Goal: Answer question/provide support: Share knowledge or assist other users

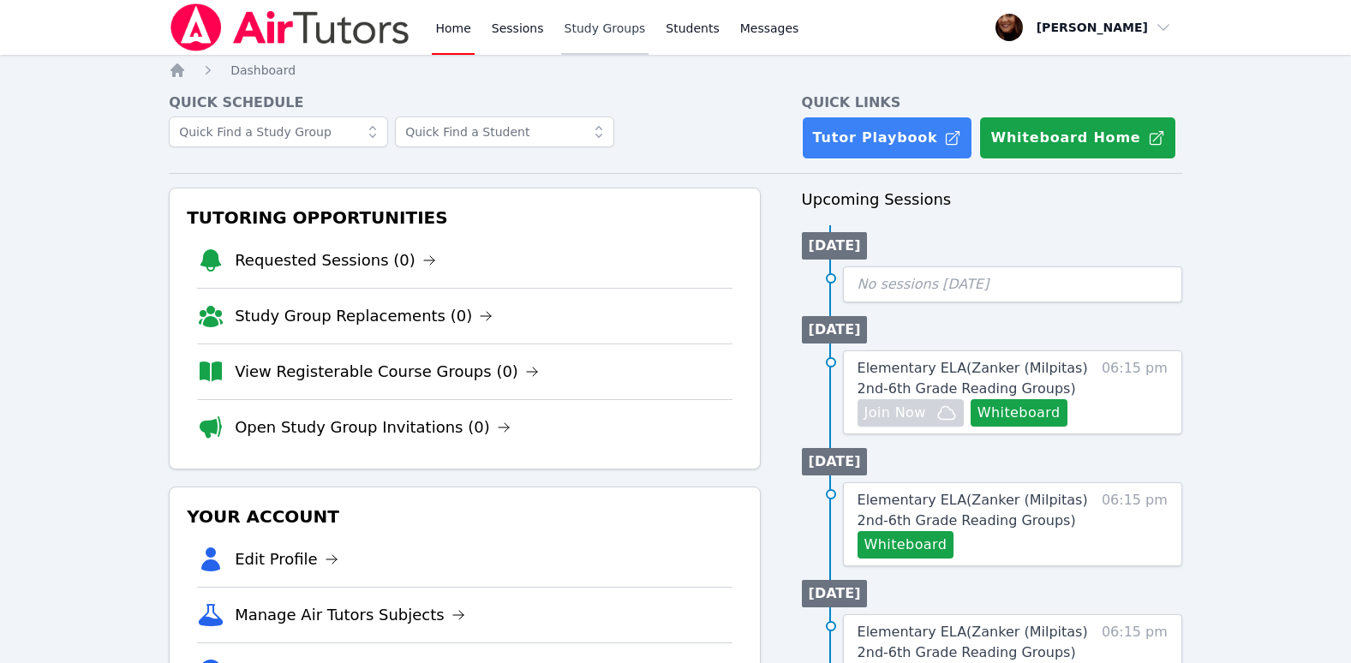
click at [587, 31] on link "Study Groups" at bounding box center [605, 27] width 88 height 55
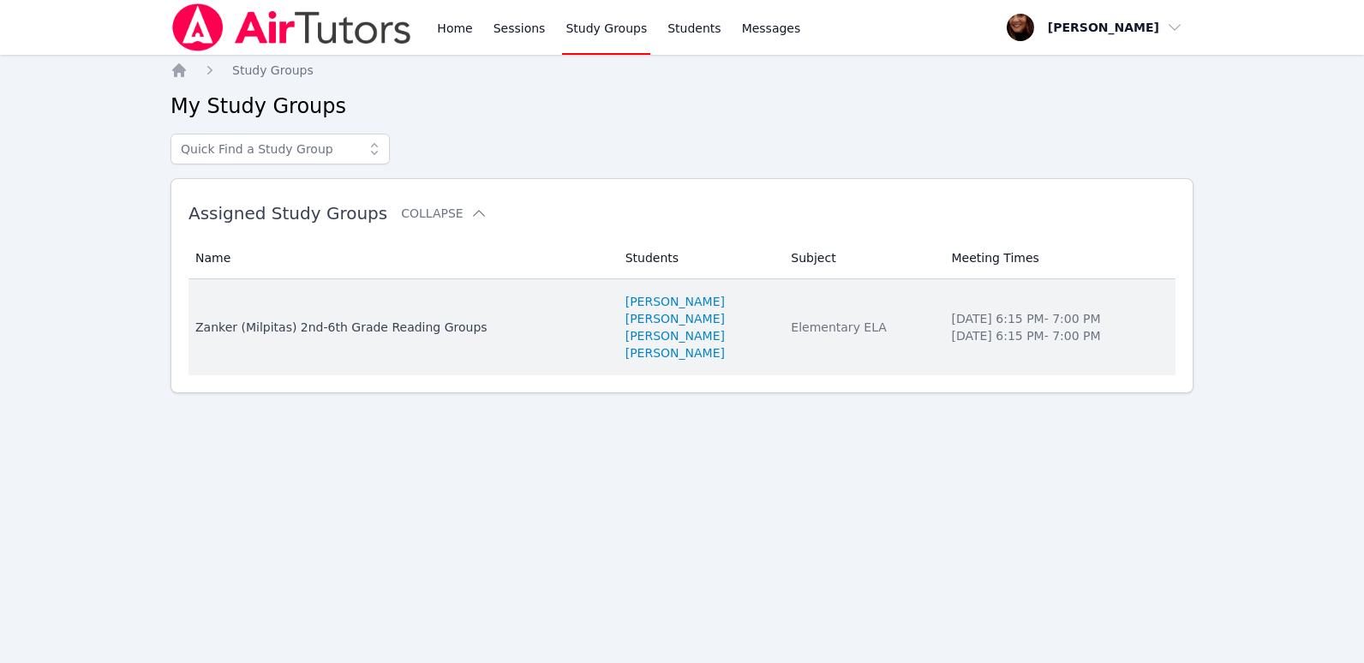
click at [392, 338] on td "Name [PERSON_NAME] (Milpitas) 2nd-6th Grade Reading Groups" at bounding box center [402, 327] width 427 height 96
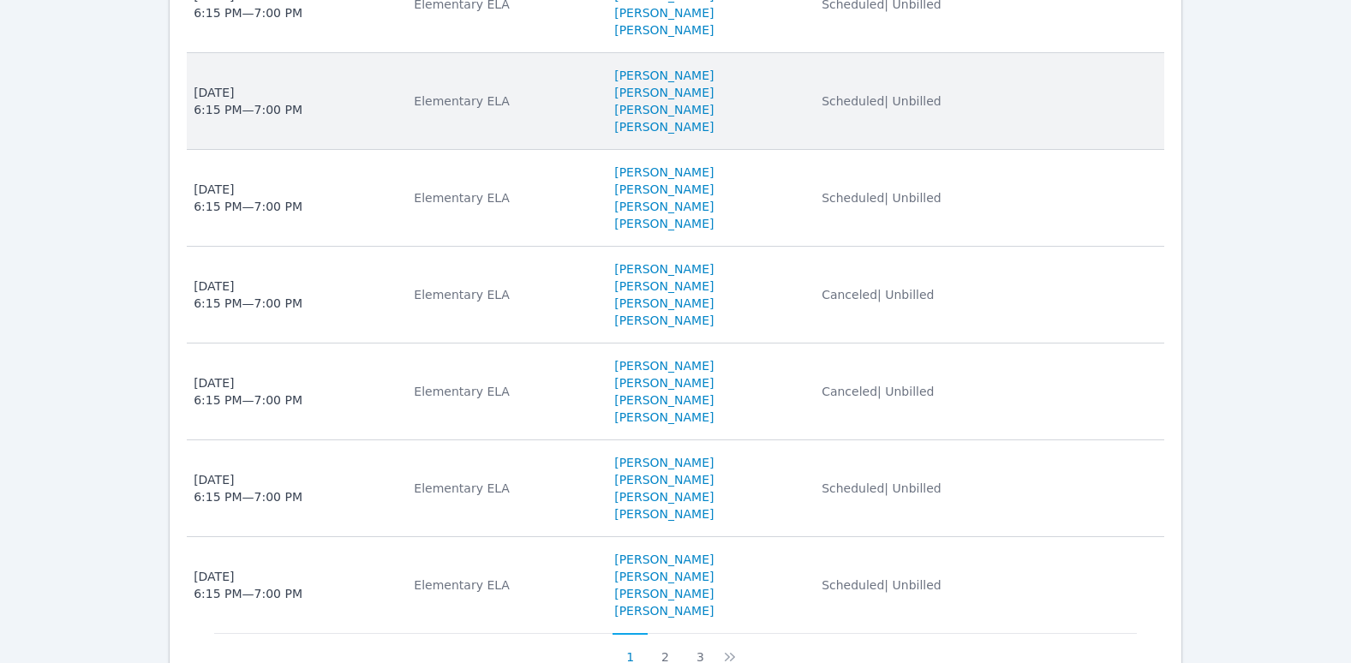
scroll to position [943, 0]
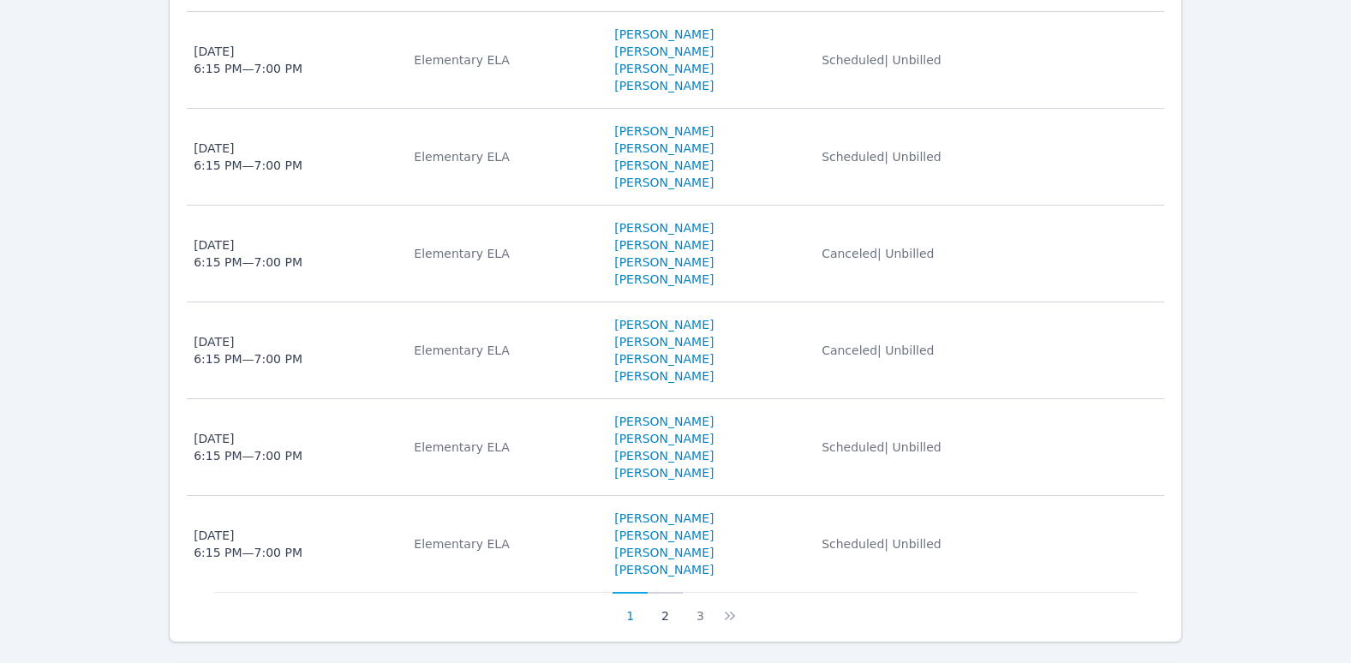
click at [664, 614] on button "2" at bounding box center [665, 608] width 35 height 33
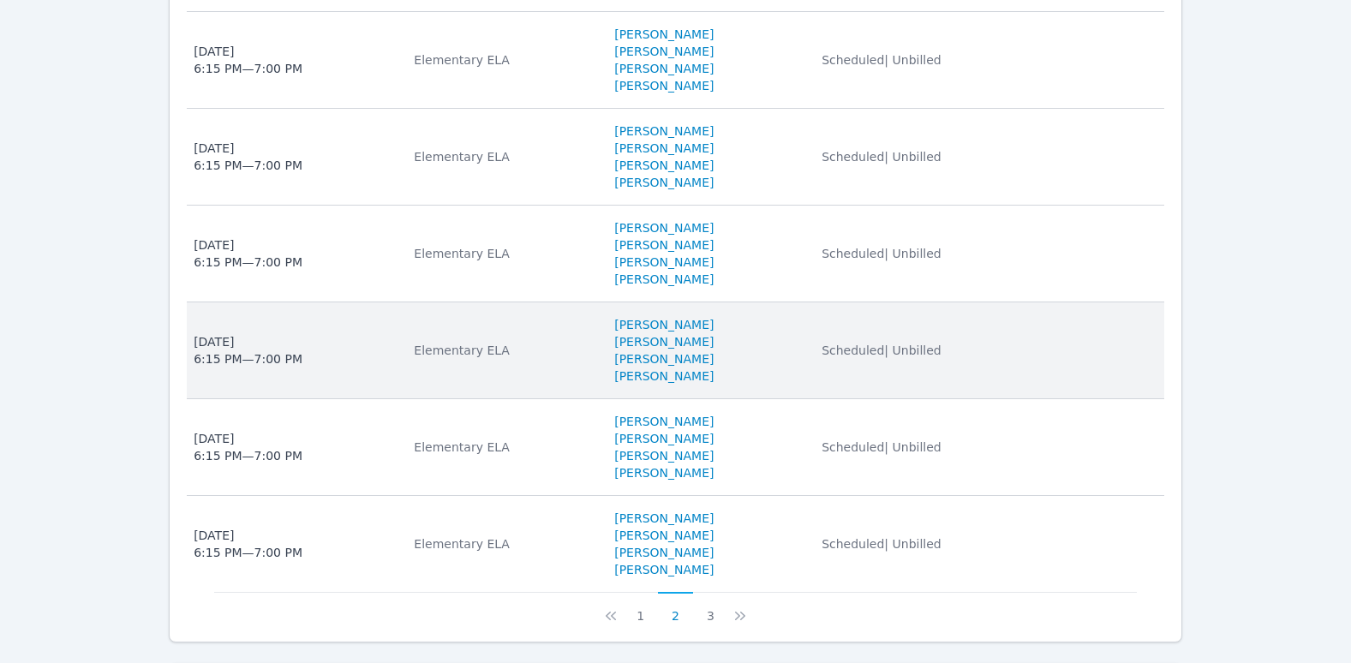
scroll to position [1028, 0]
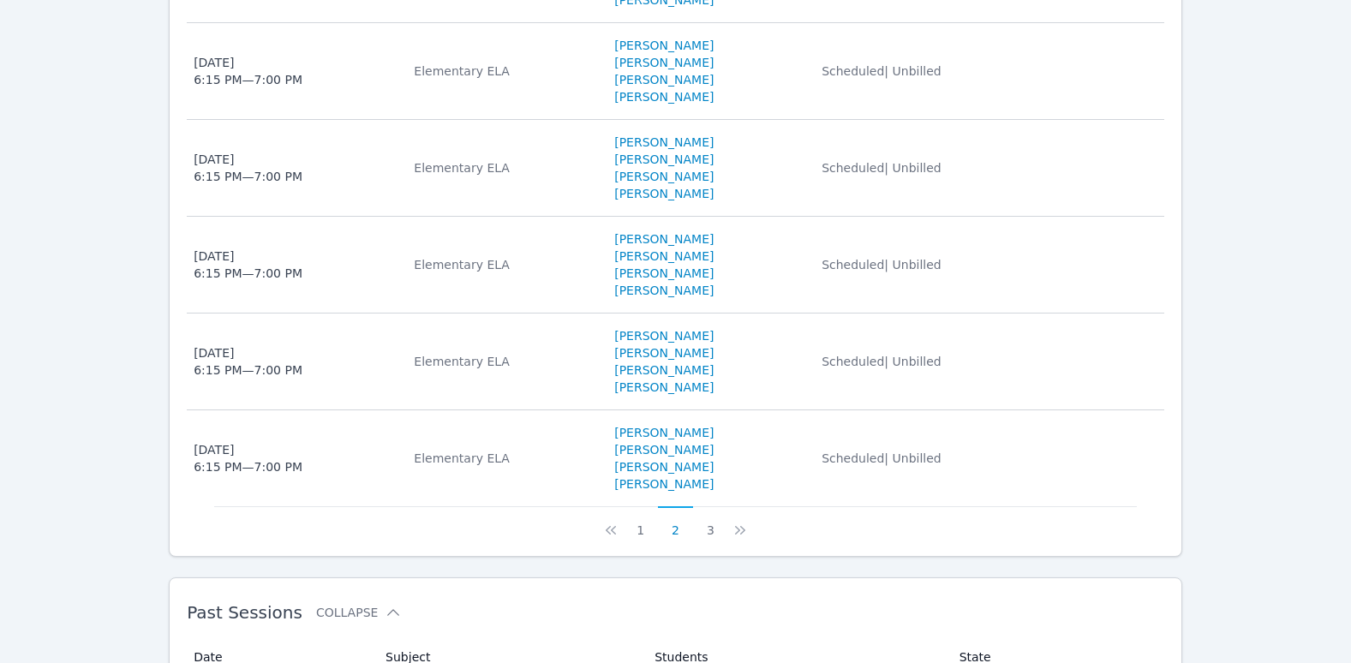
click at [713, 529] on button "3" at bounding box center [710, 522] width 35 height 33
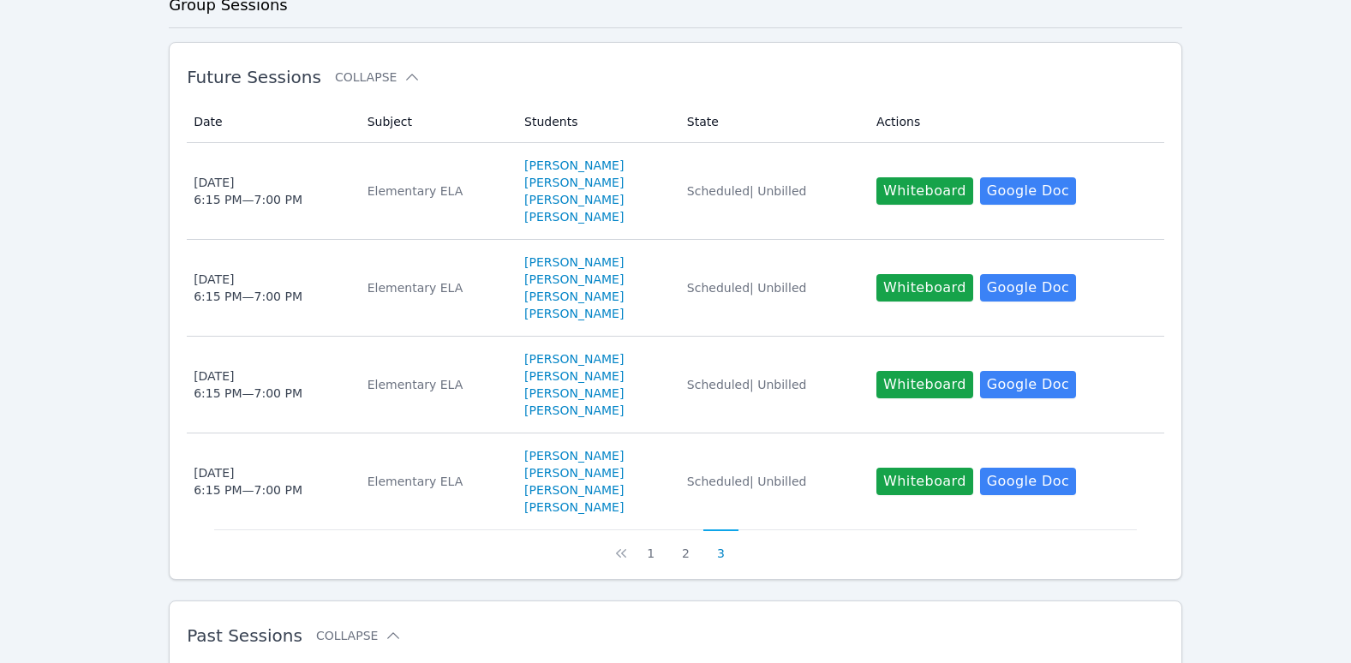
scroll to position [428, 0]
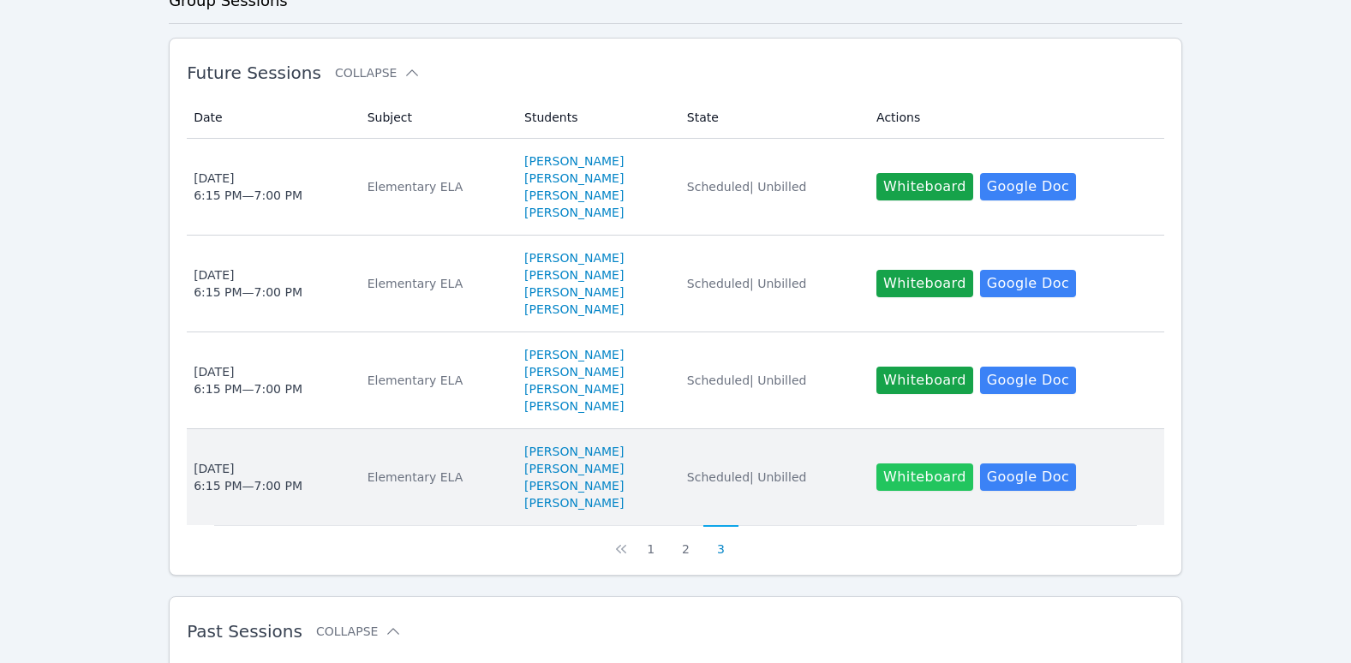
click at [938, 476] on button "Whiteboard" at bounding box center [925, 477] width 97 height 27
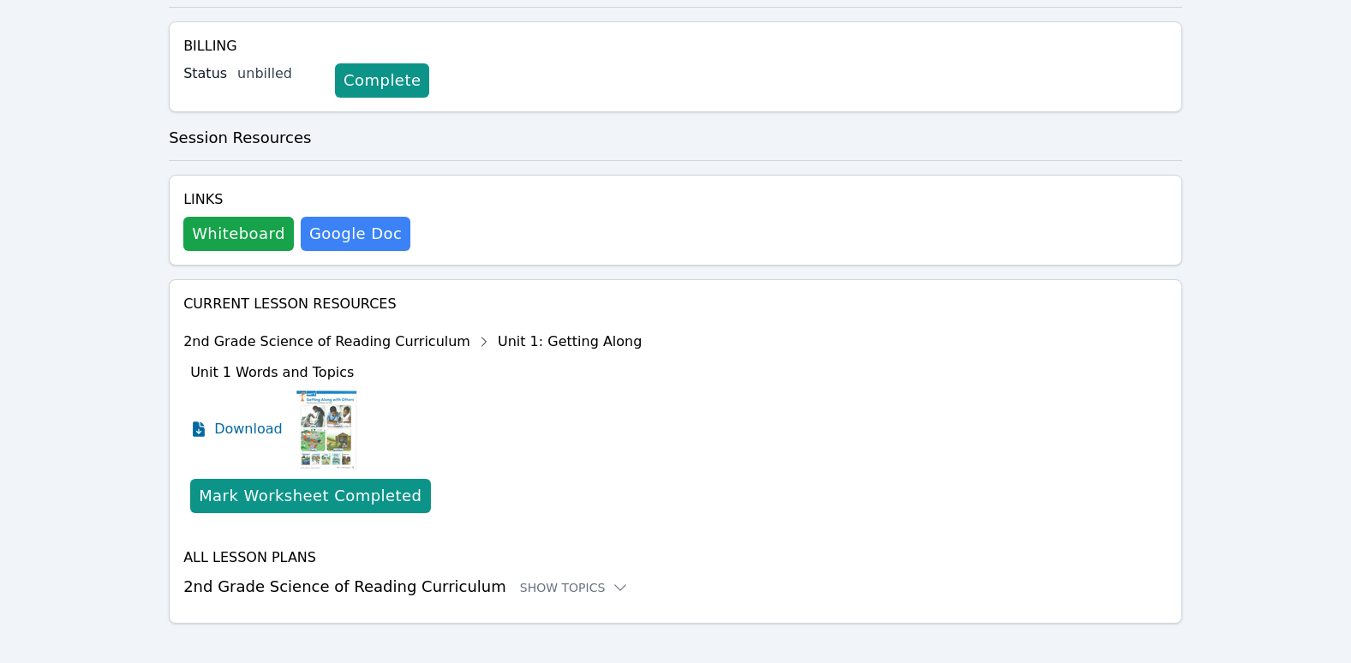
scroll to position [371, 0]
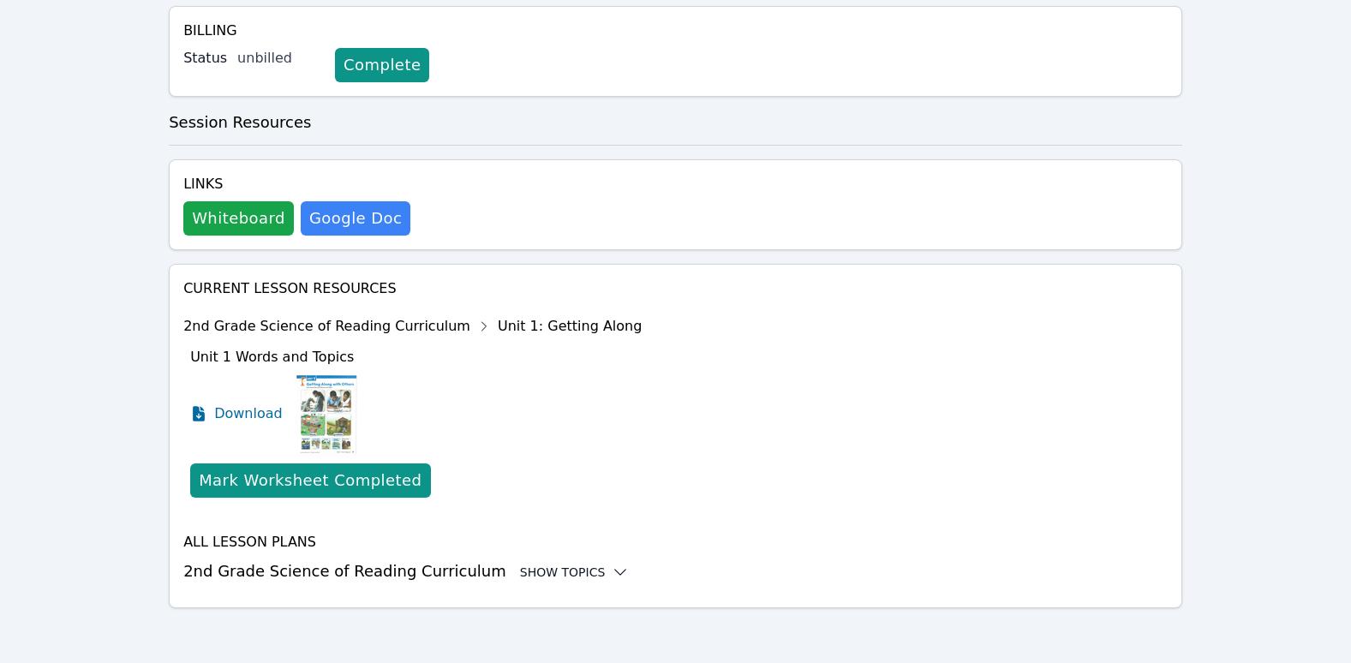
click at [612, 573] on icon at bounding box center [620, 572] width 17 height 17
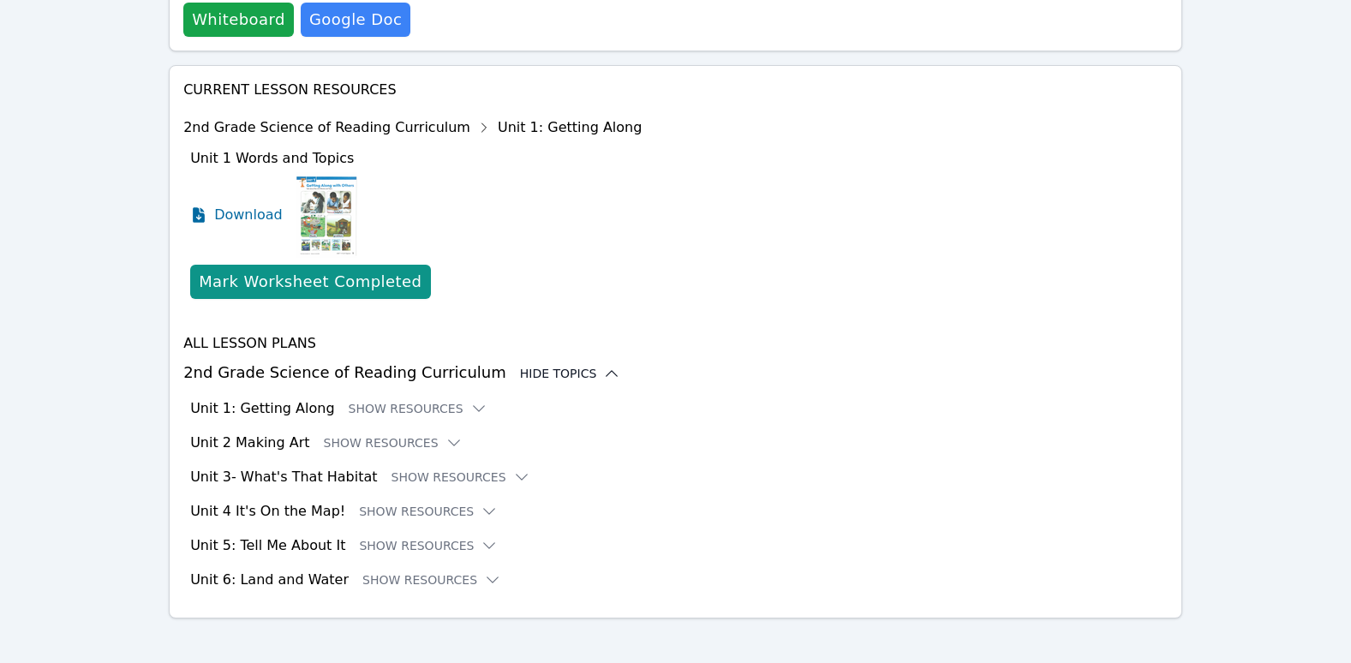
scroll to position [580, 0]
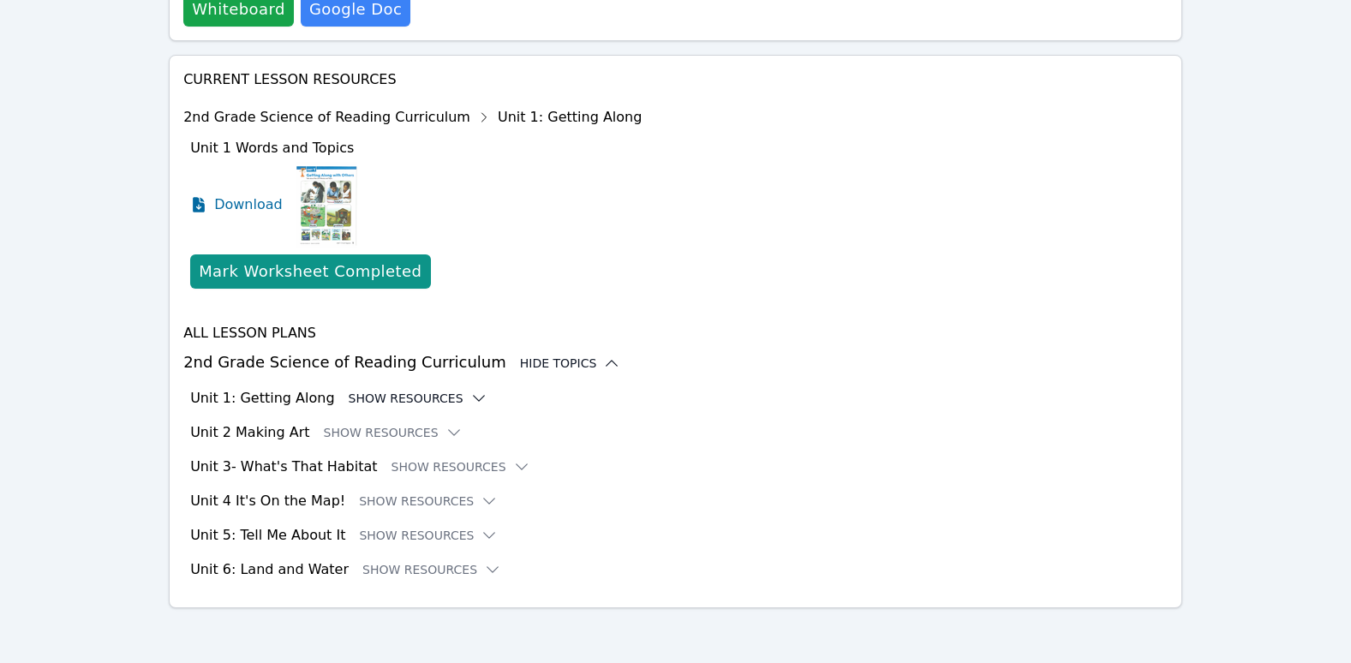
click at [473, 400] on icon at bounding box center [478, 398] width 11 height 5
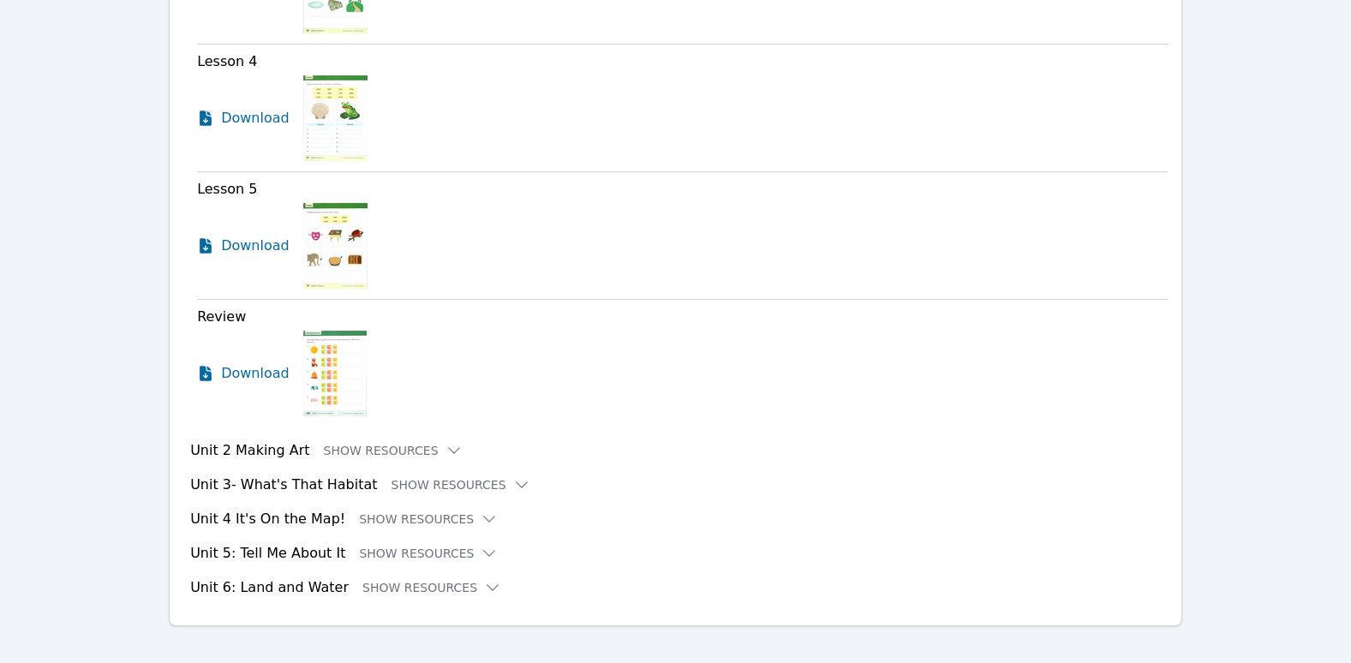
scroll to position [1487, 0]
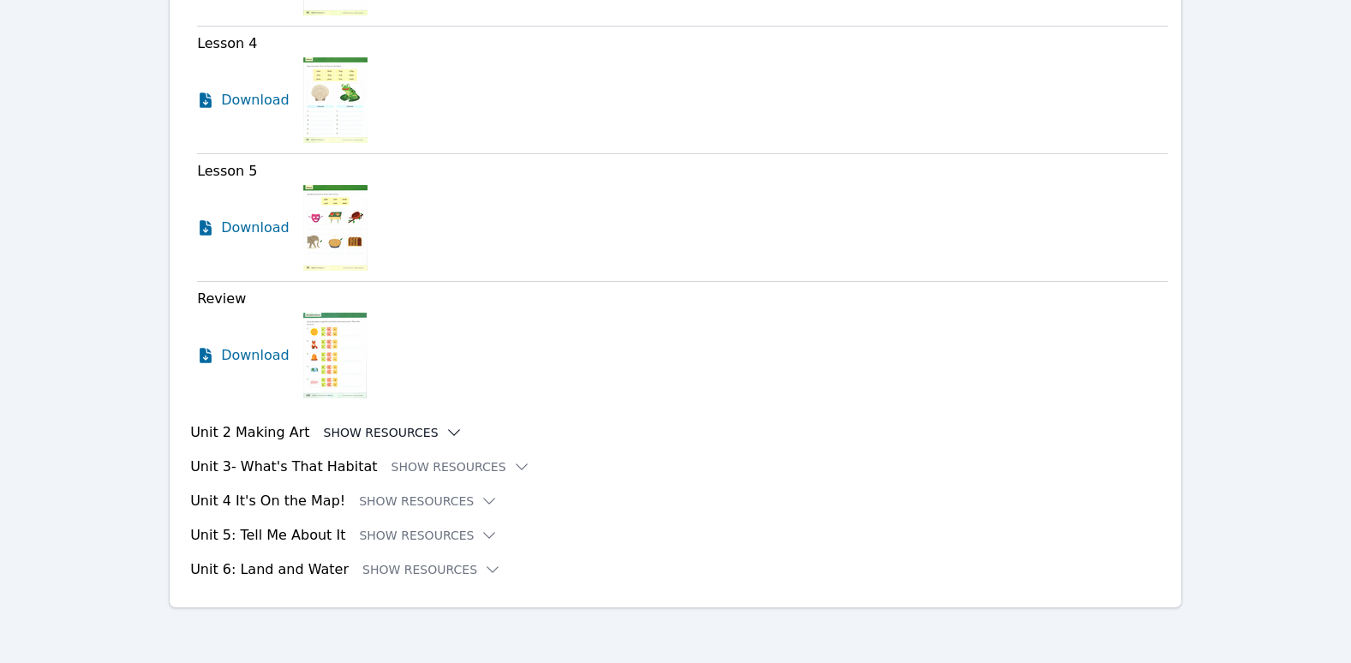
click at [446, 433] on icon at bounding box center [454, 432] width 17 height 17
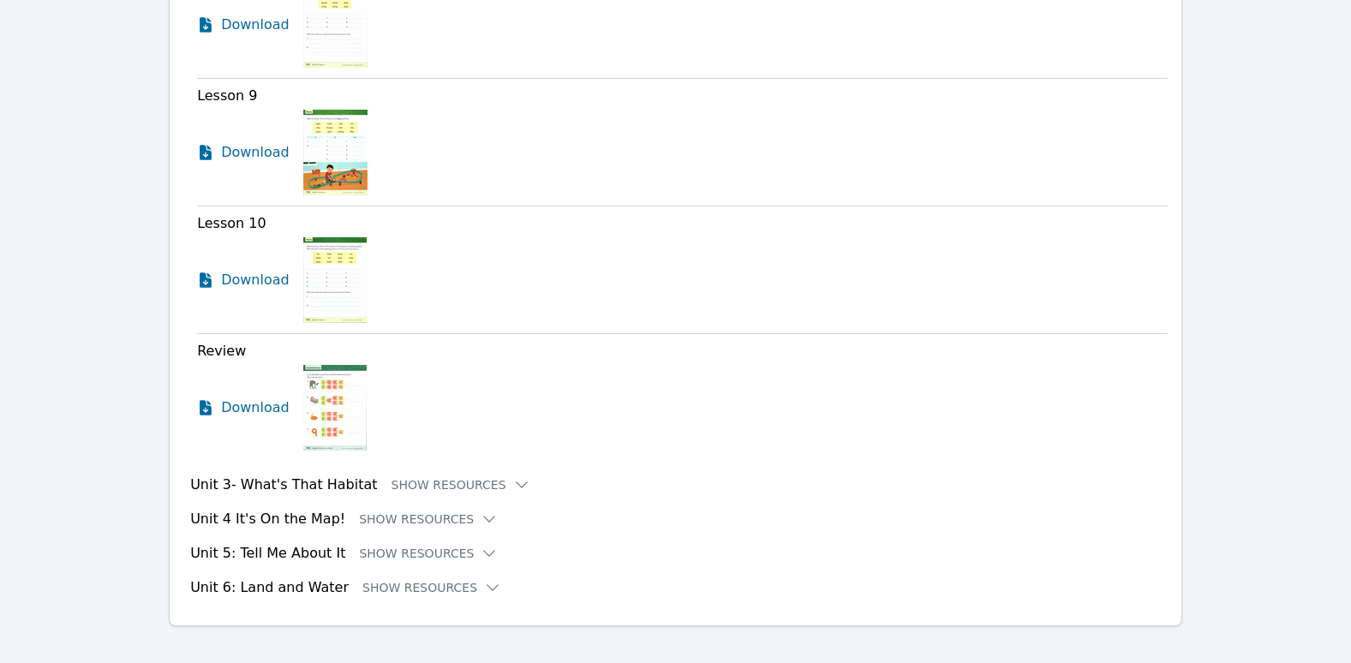
scroll to position [2393, 0]
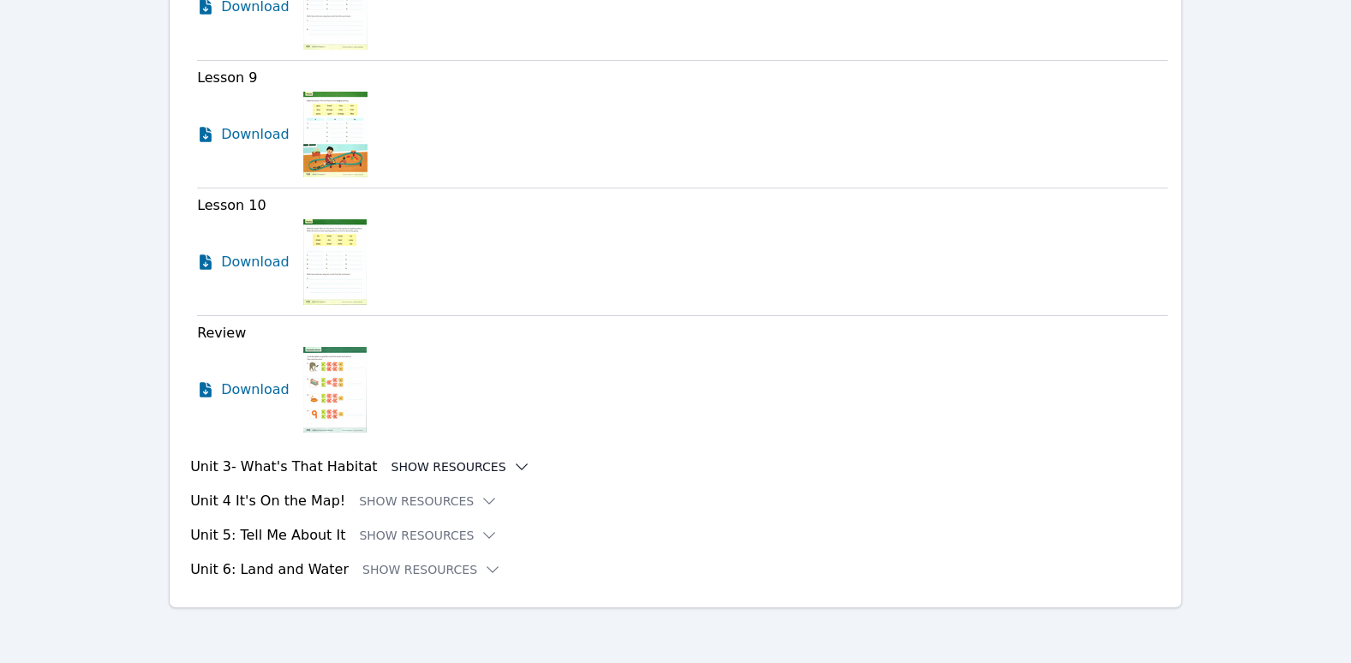
click at [513, 468] on icon at bounding box center [521, 466] width 17 height 17
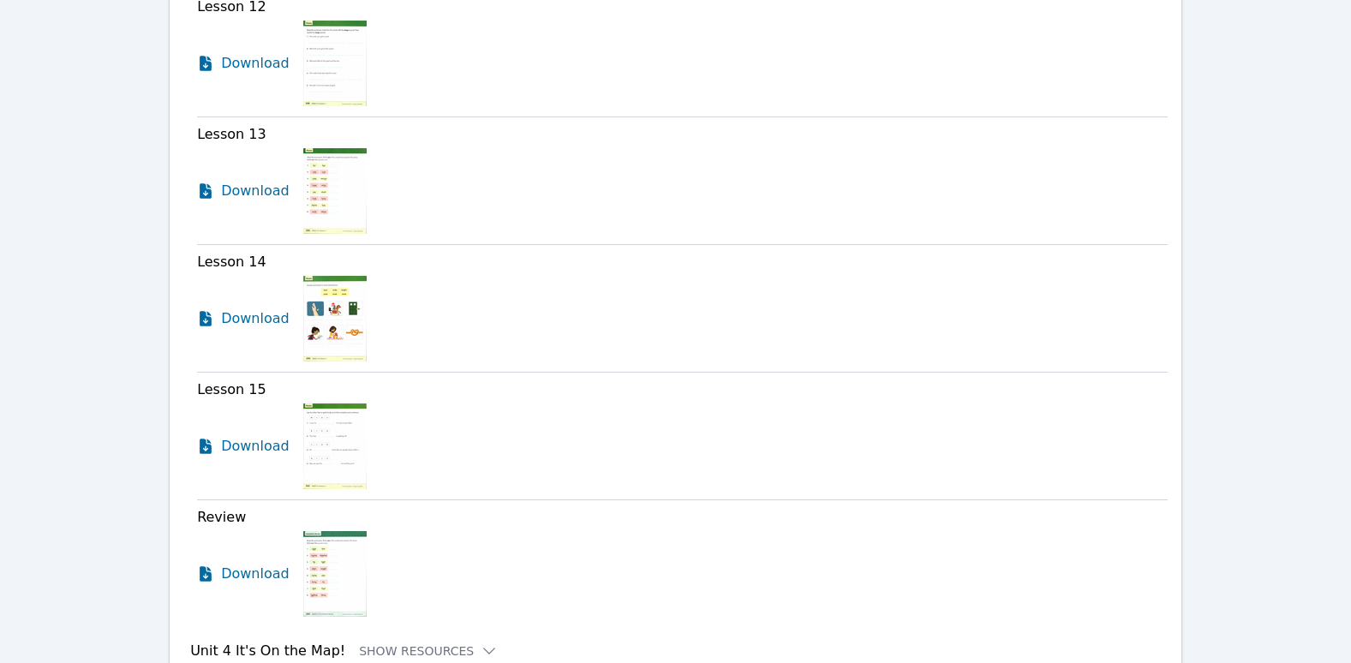
scroll to position [3042, 0]
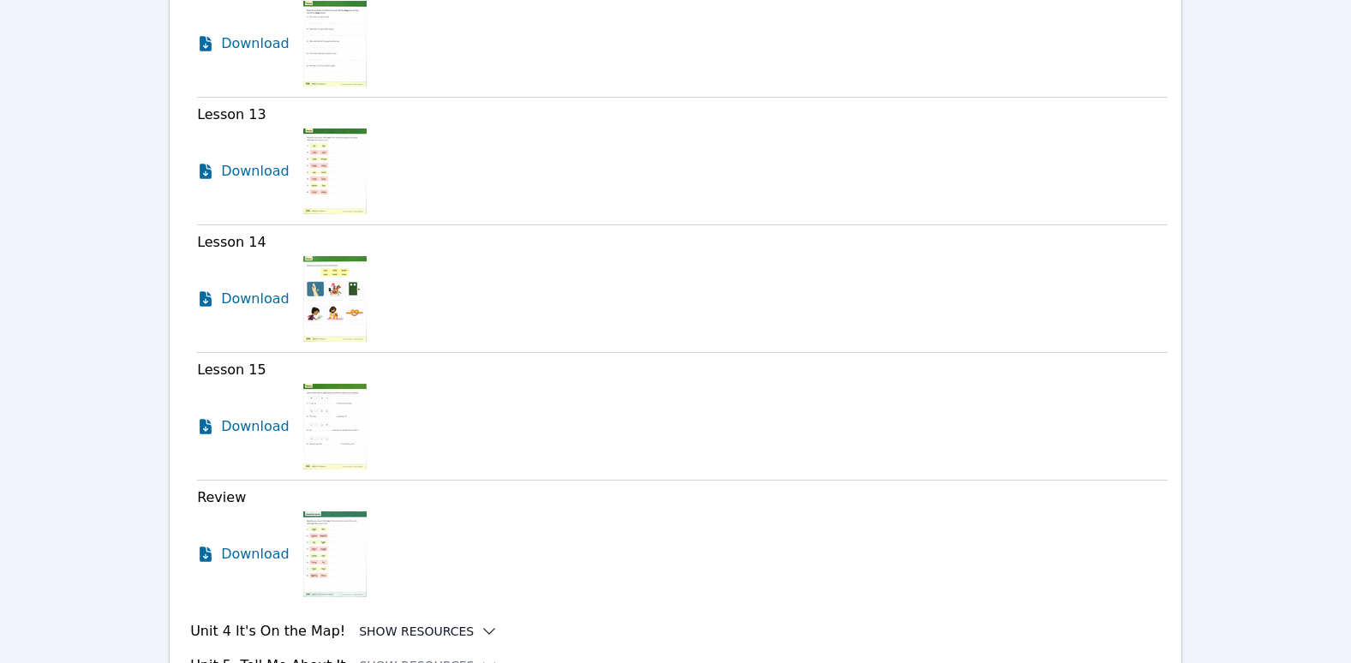
click at [481, 623] on icon at bounding box center [489, 631] width 17 height 17
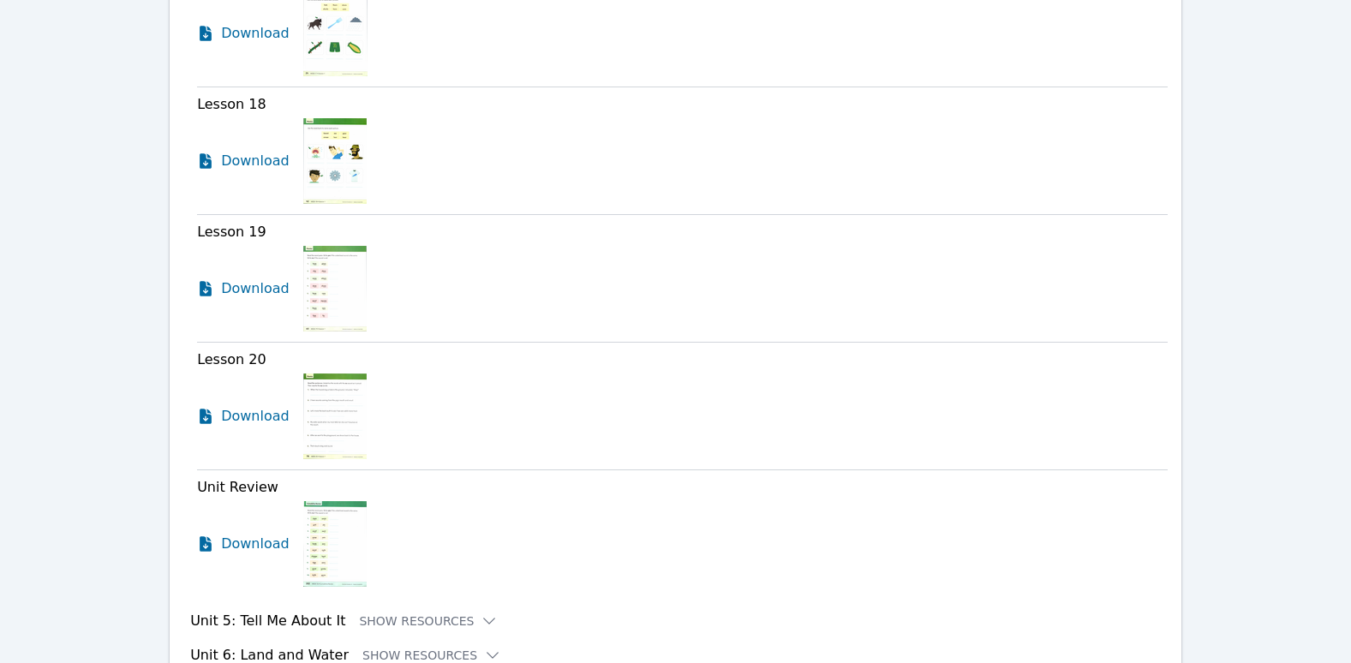
scroll to position [4079, 0]
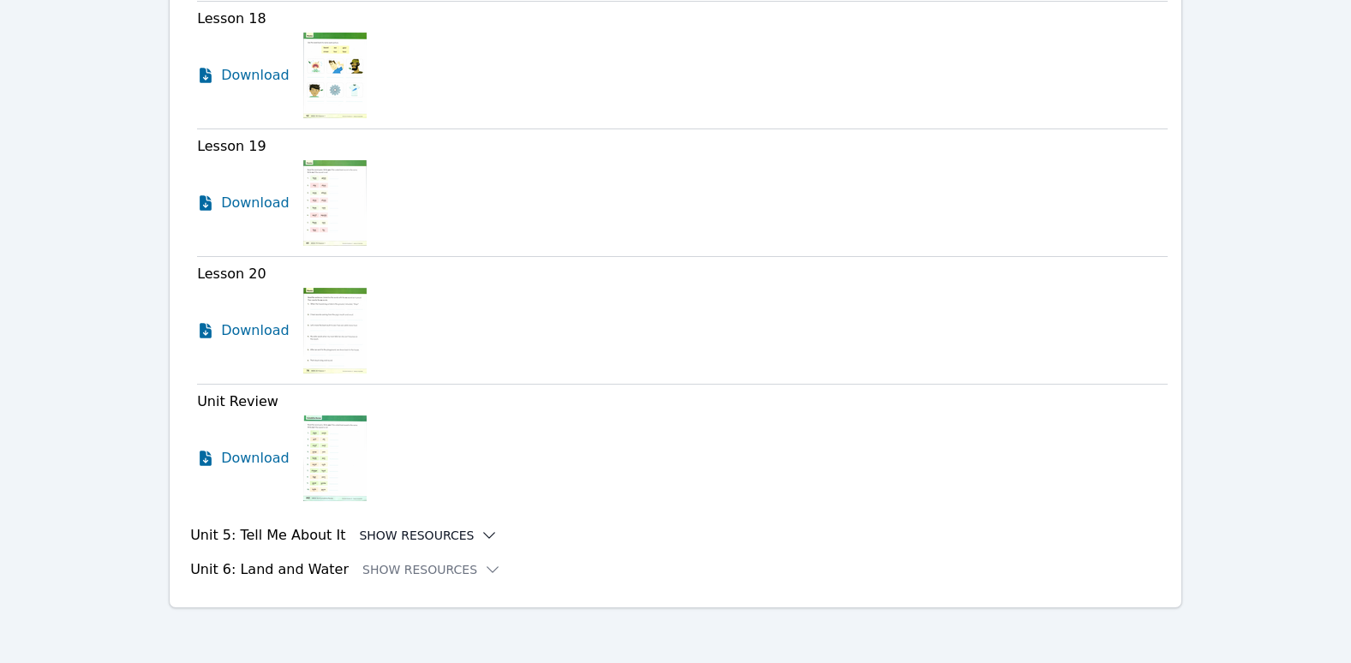
click at [481, 535] on icon at bounding box center [489, 535] width 17 height 17
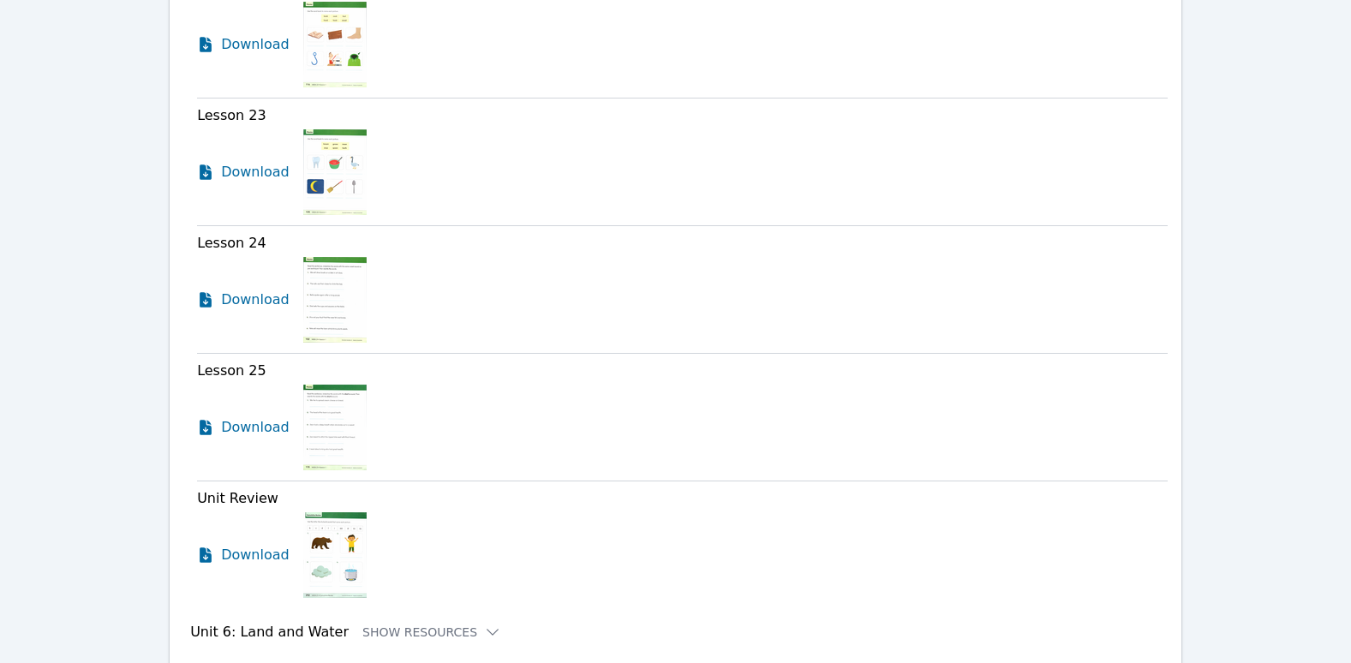
scroll to position [4986, 0]
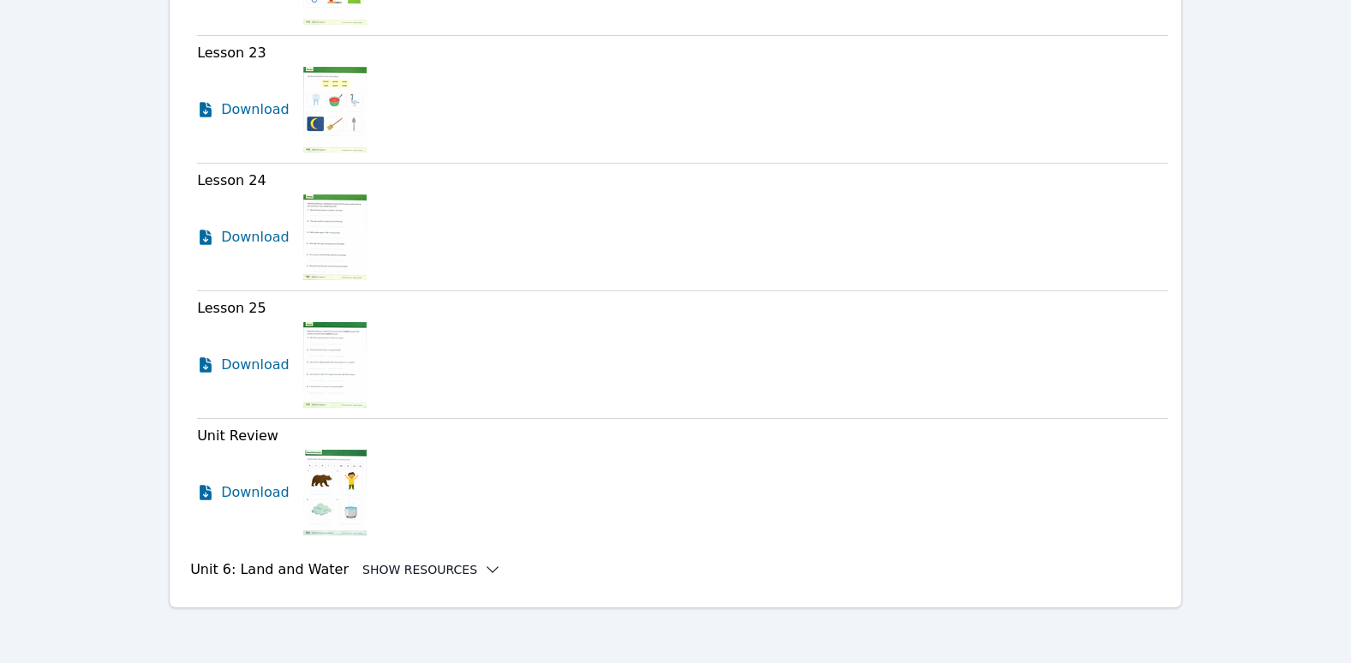
click at [484, 568] on icon at bounding box center [492, 569] width 17 height 17
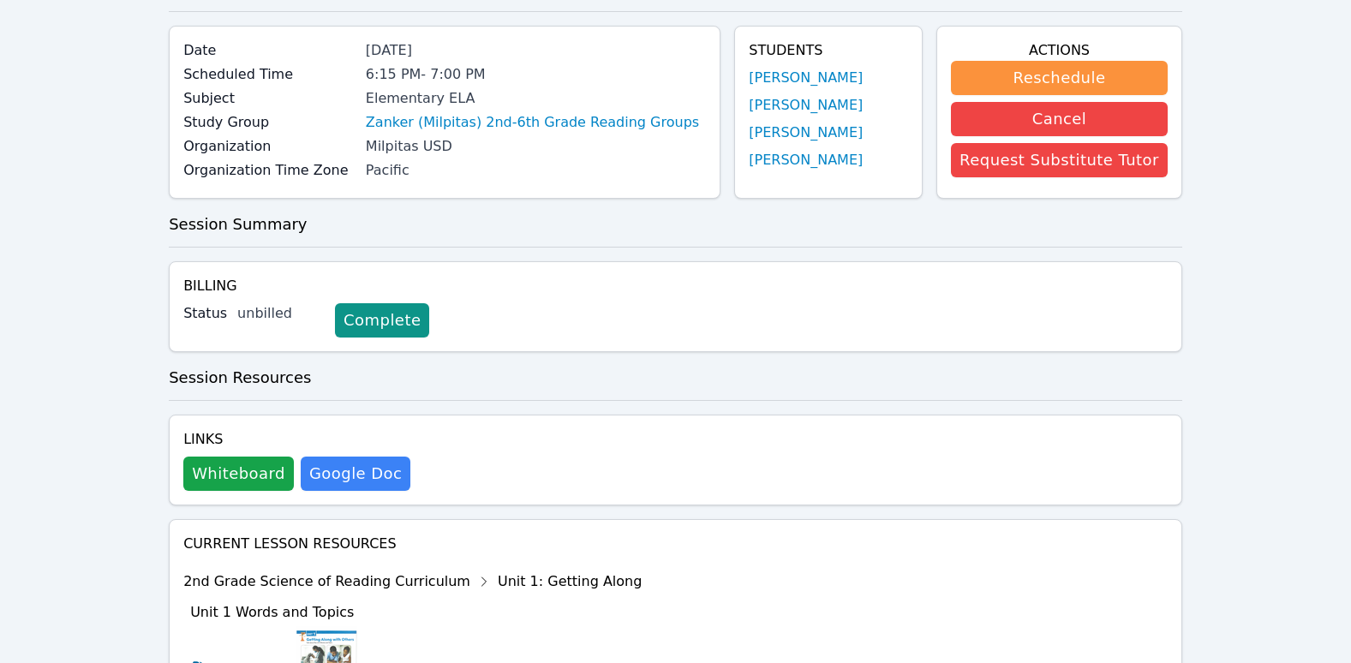
scroll to position [0, 0]
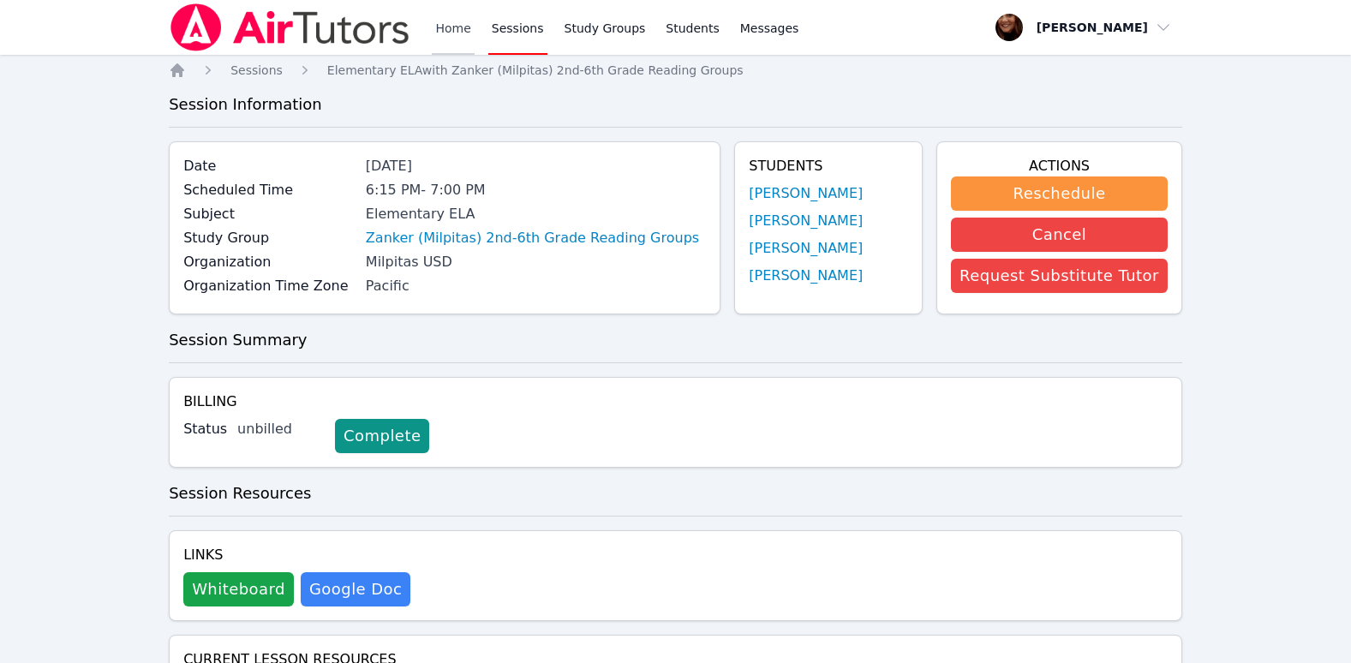
click at [449, 33] on link "Home" at bounding box center [453, 27] width 42 height 55
